Goal: Navigation & Orientation: Go to known website

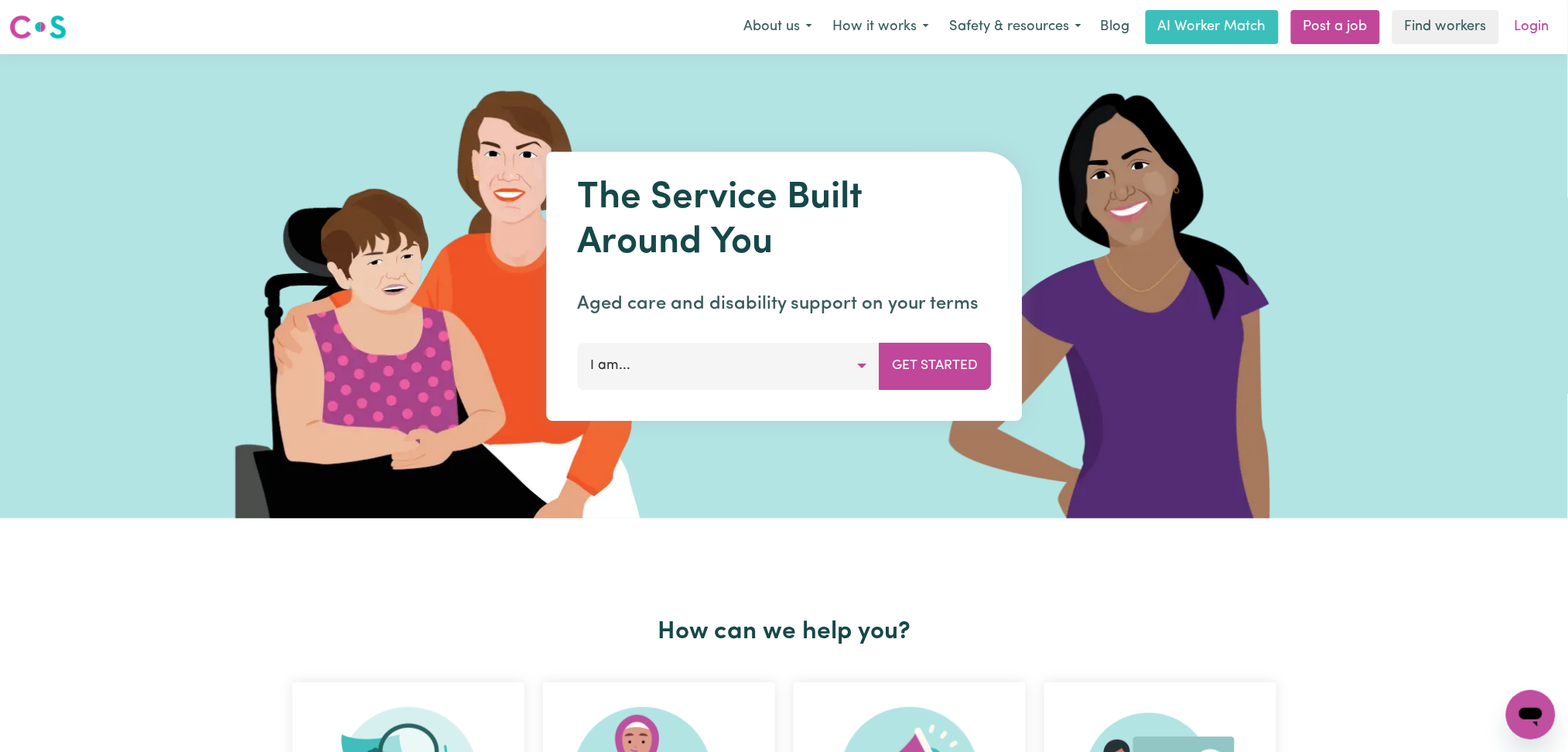
click at [1533, 24] on link "Login" at bounding box center [1532, 27] width 53 height 34
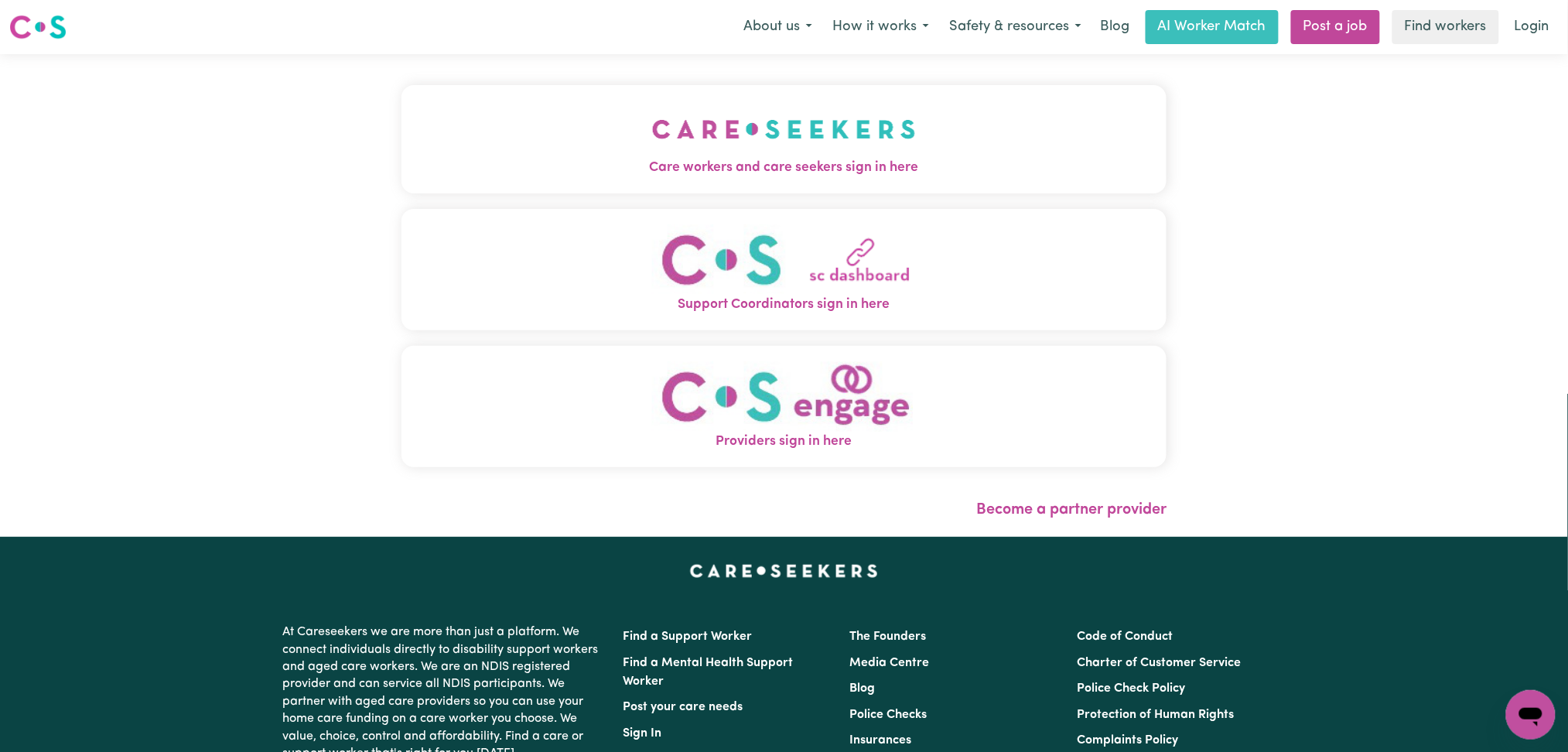
click at [707, 138] on img "Care workers and care seekers sign in here" at bounding box center [784, 129] width 264 height 57
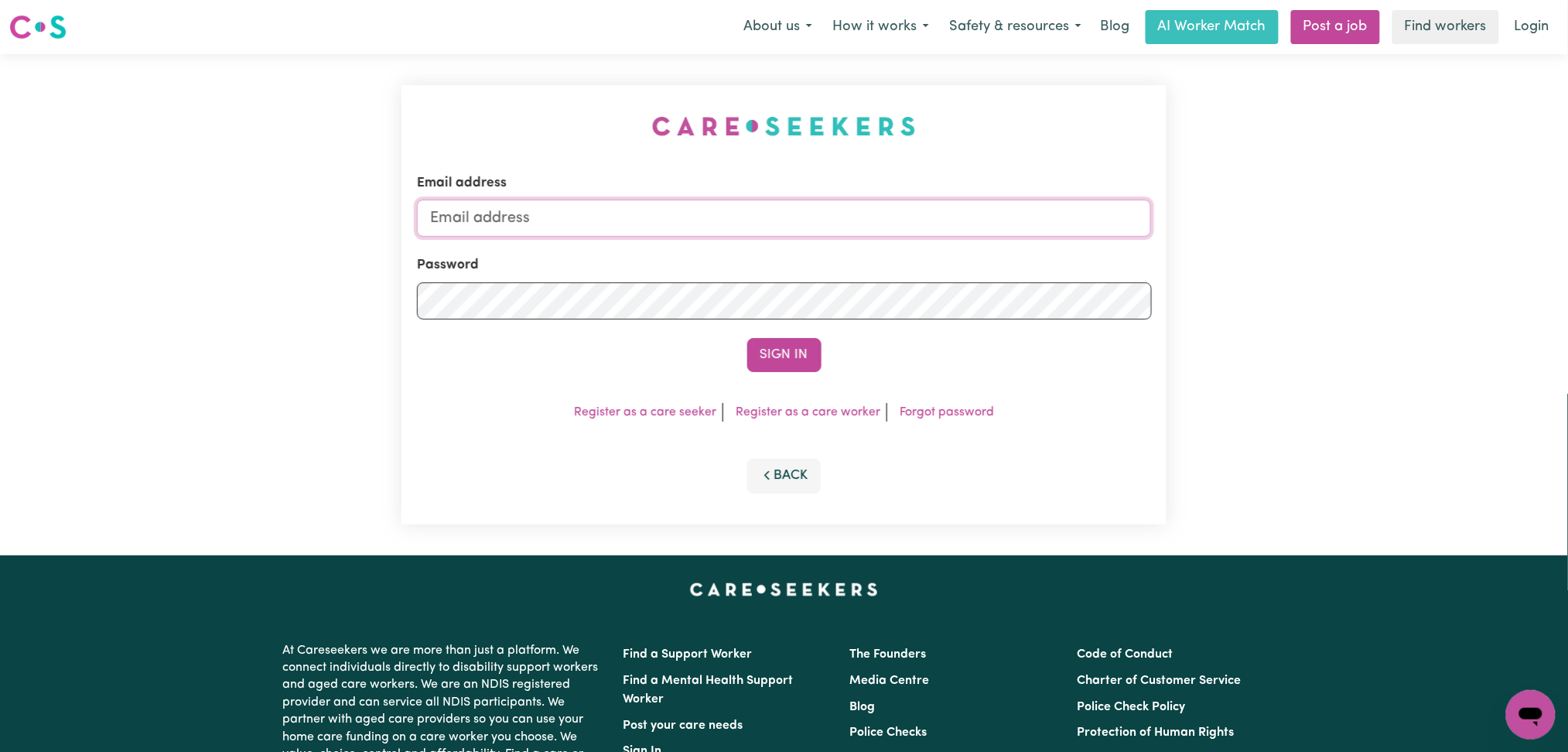
type input "onboardingcs@careseekers.com.au"
click at [770, 346] on button "Sign In" at bounding box center [784, 355] width 74 height 34
